Goal: Find specific page/section: Find specific page/section

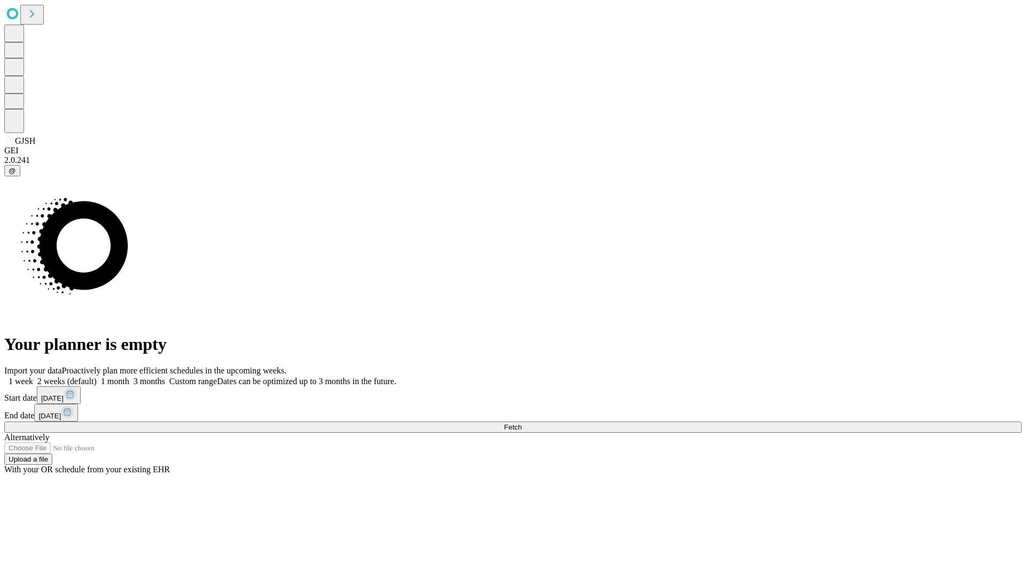
click at [521, 423] on span "Fetch" at bounding box center [513, 427] width 18 height 8
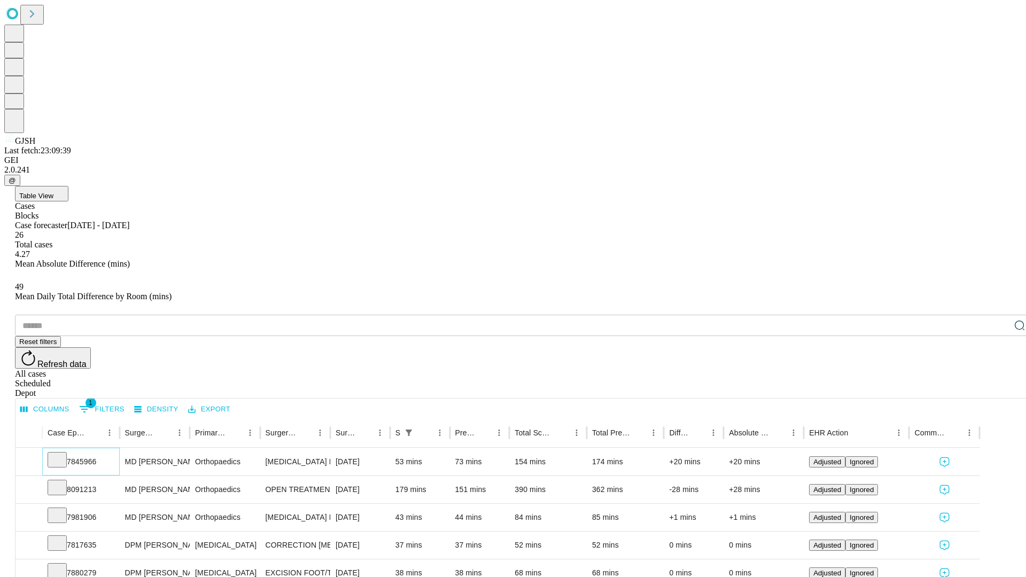
click at [63, 454] on icon at bounding box center [57, 459] width 11 height 11
